Goal: Check status: Check status

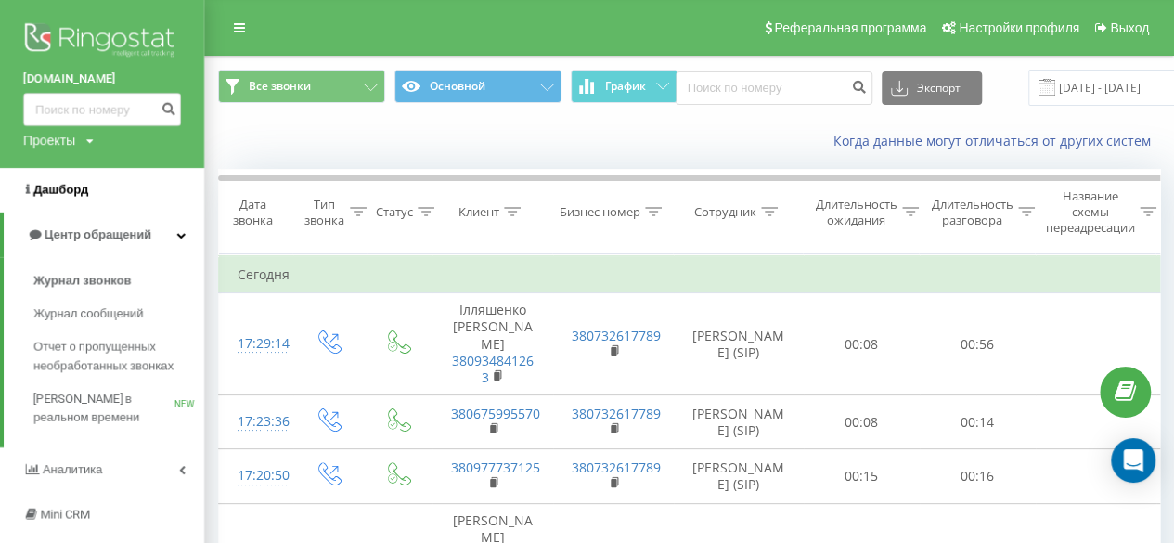
click at [48, 192] on span "Дашборд" at bounding box center [60, 190] width 55 height 14
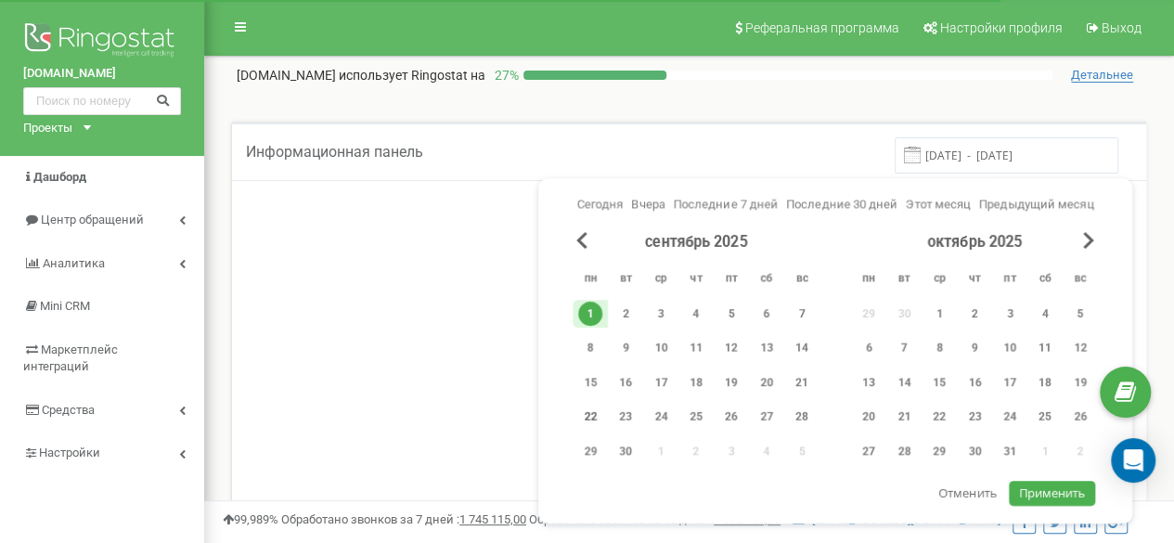
click at [595, 409] on div "22" at bounding box center [590, 417] width 24 height 24
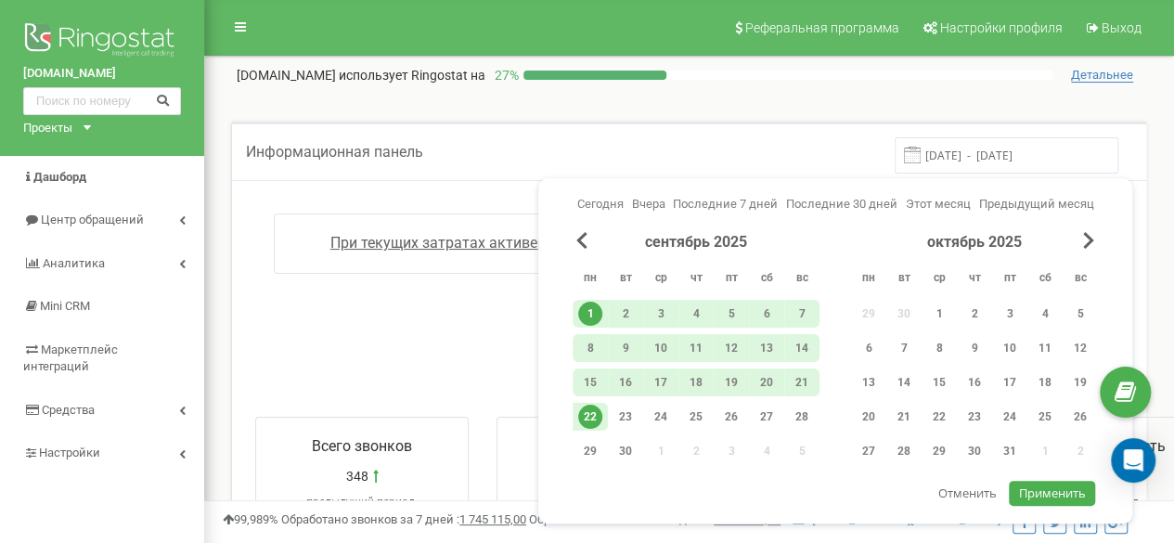
click at [1036, 489] on span "Применить" at bounding box center [1052, 492] width 67 height 17
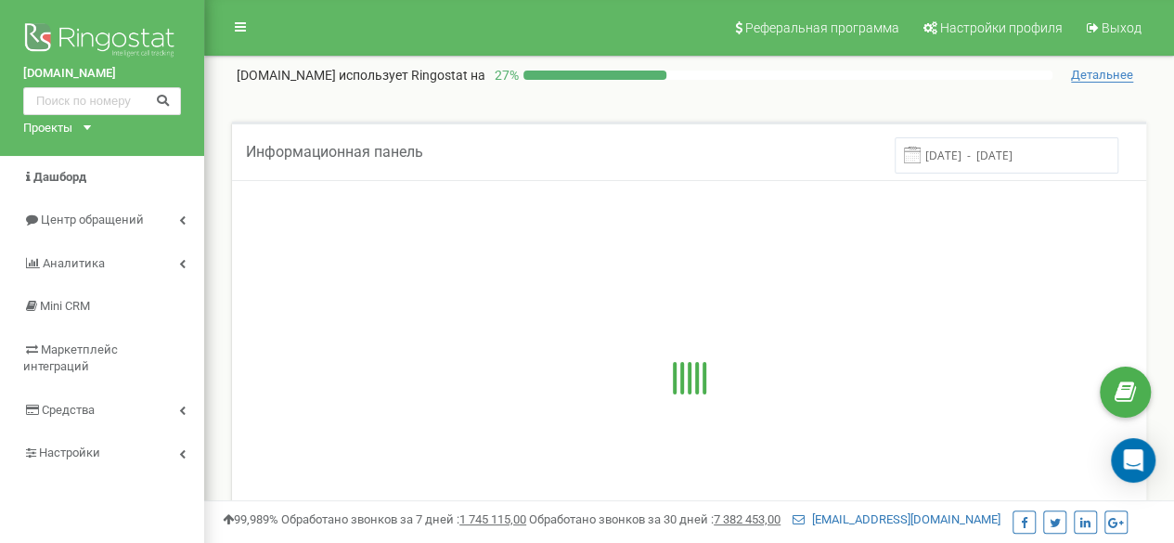
type input "01.09.2025 - 22.09.2025"
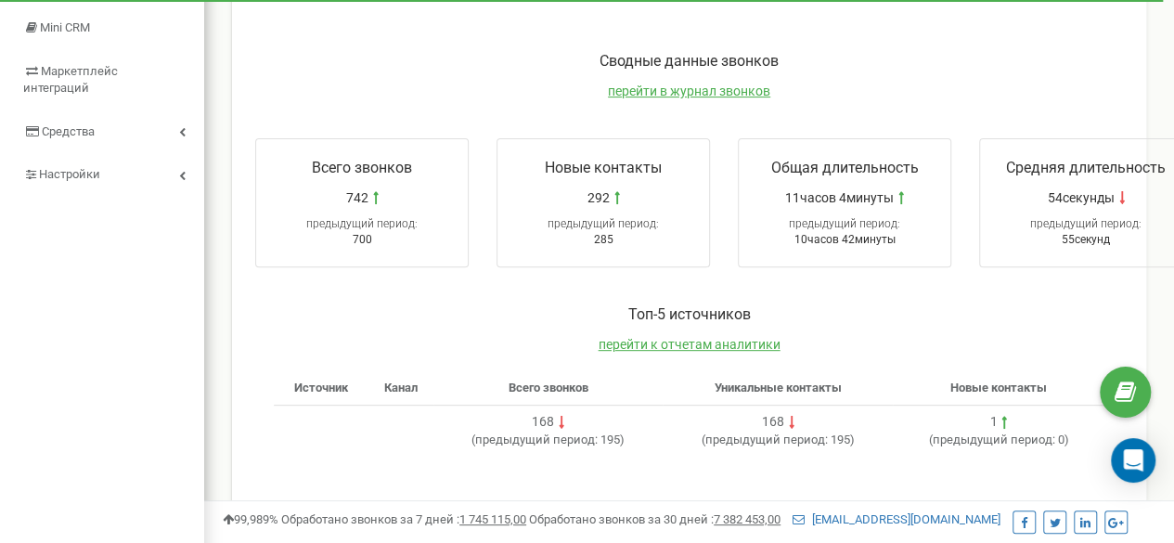
scroll to position [93, 0]
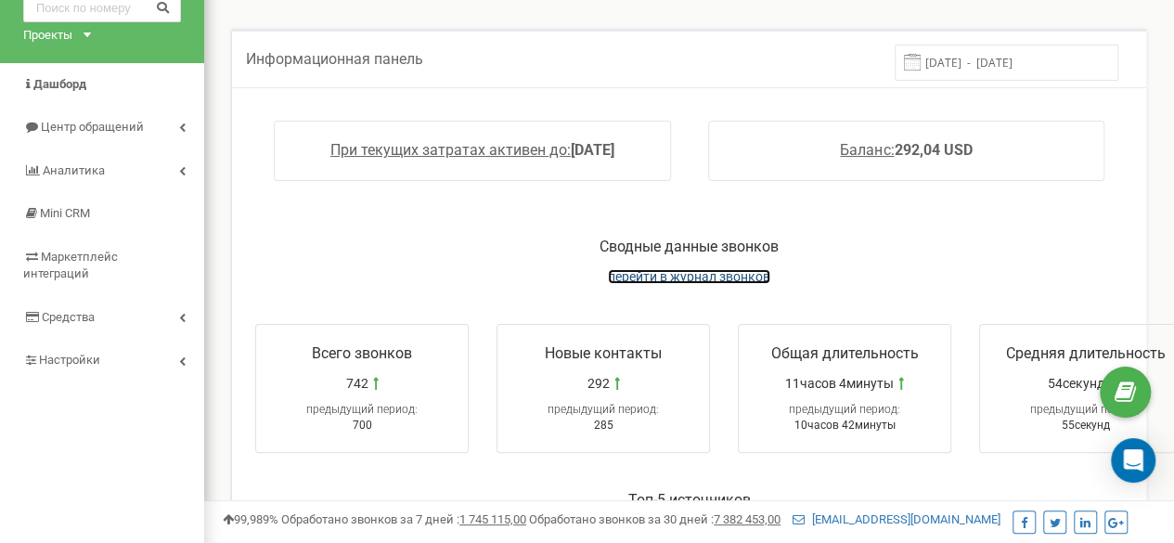
click at [675, 281] on span "перейти в журнал звонков" at bounding box center [689, 276] width 162 height 15
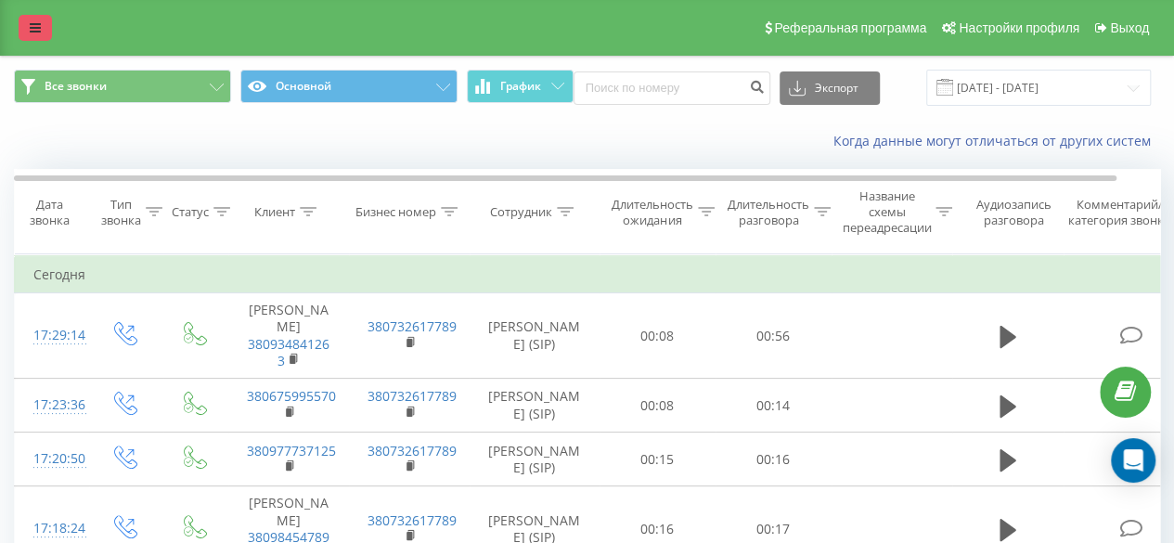
click at [40, 27] on icon at bounding box center [35, 27] width 11 height 13
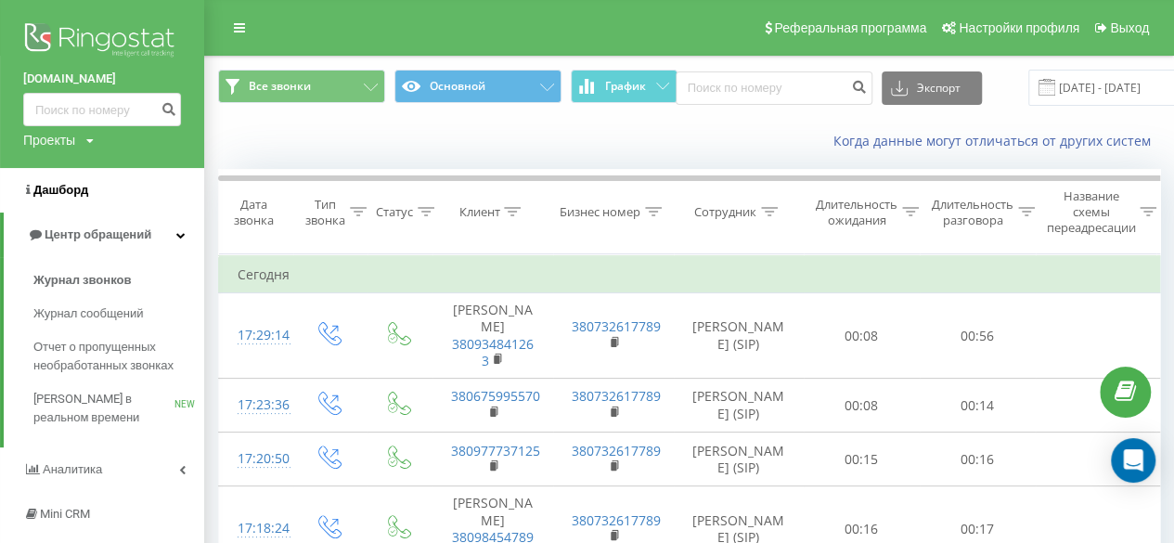
click at [75, 194] on span "Дашборд" at bounding box center [60, 190] width 55 height 14
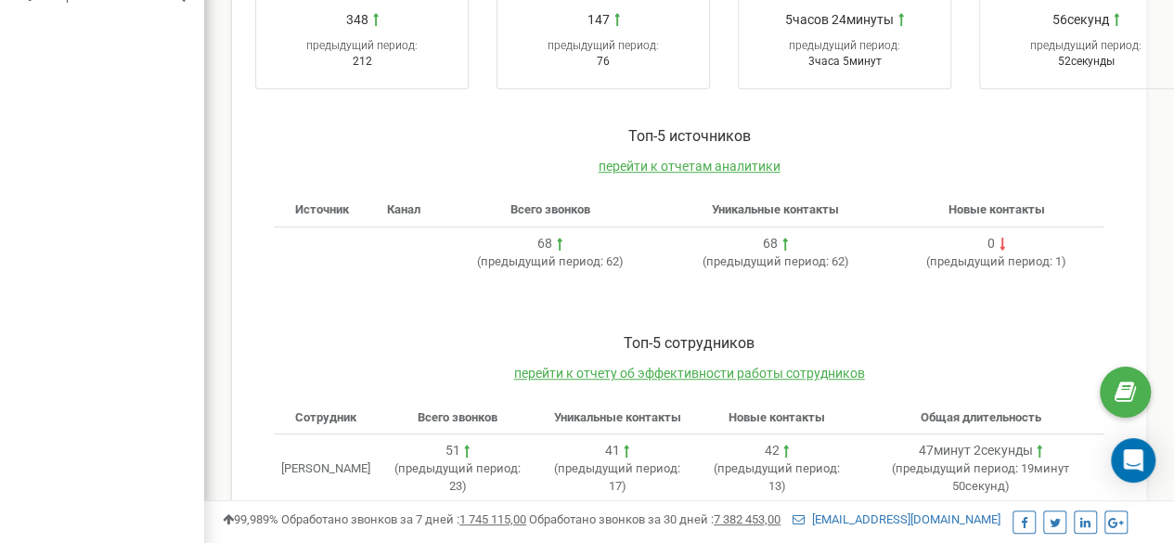
scroll to position [557, 0]
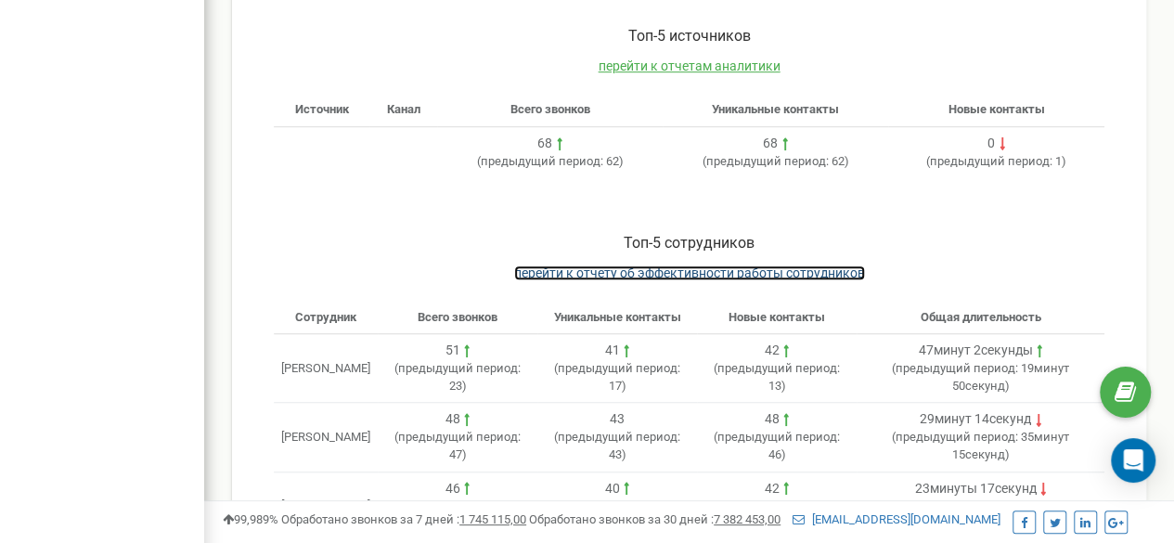
click at [687, 267] on span "перейти к отчету об эффективности работы сотрудников" at bounding box center [689, 272] width 351 height 15
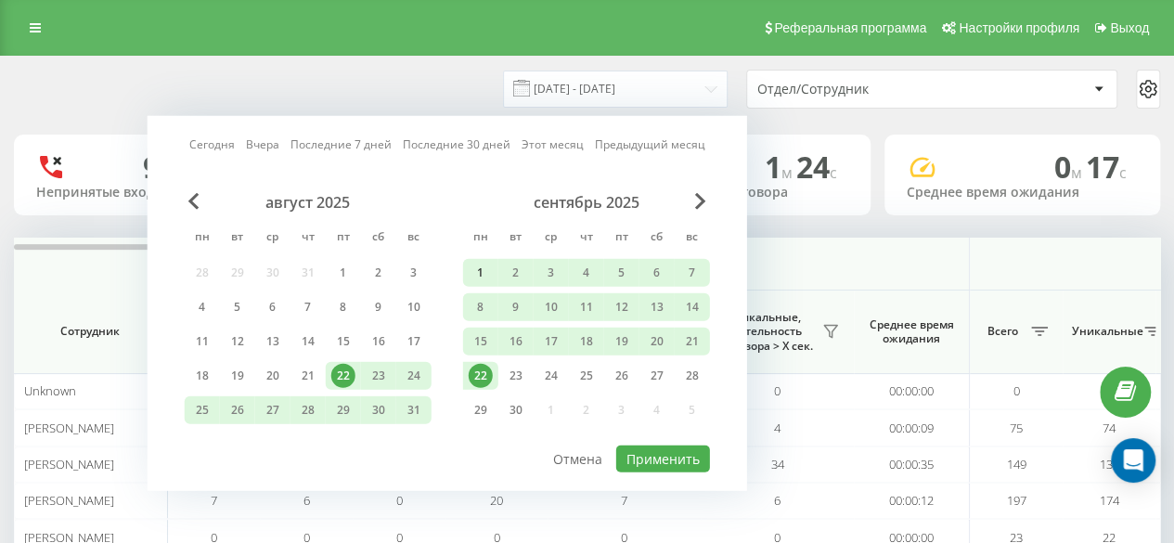
click at [474, 269] on div "1" at bounding box center [481, 273] width 24 height 24
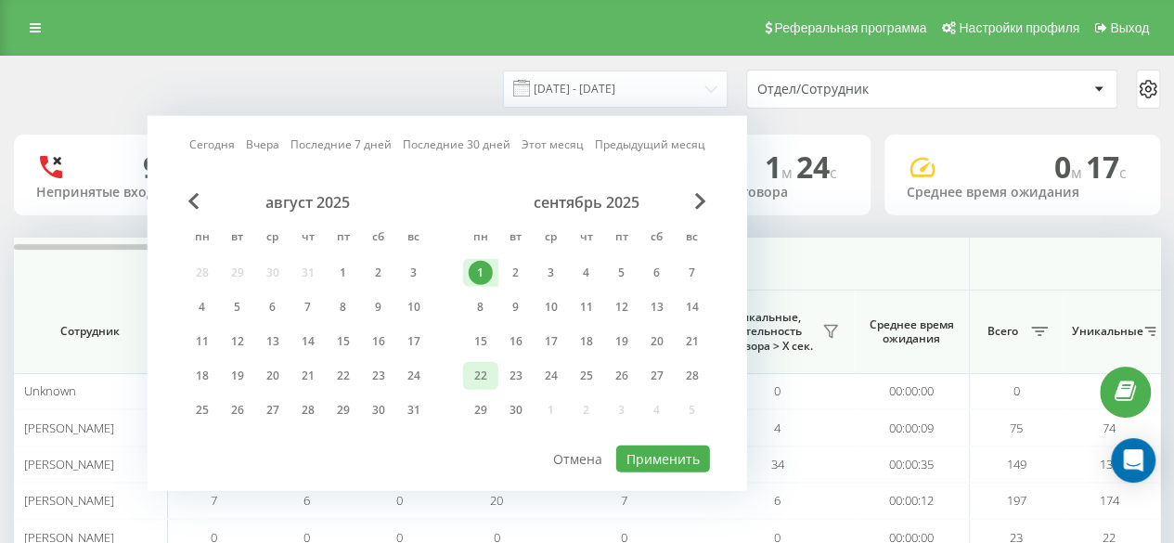
click at [473, 377] on div "22" at bounding box center [481, 376] width 24 height 24
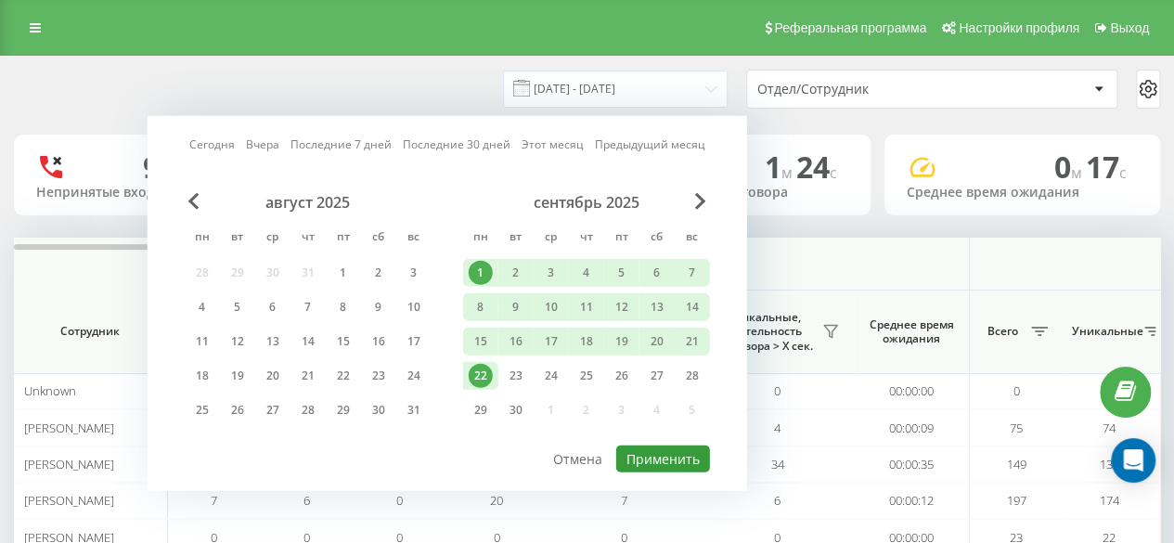
click at [670, 447] on button "Применить" at bounding box center [663, 458] width 94 height 27
type input "01.09.2025 - 22.09.2025"
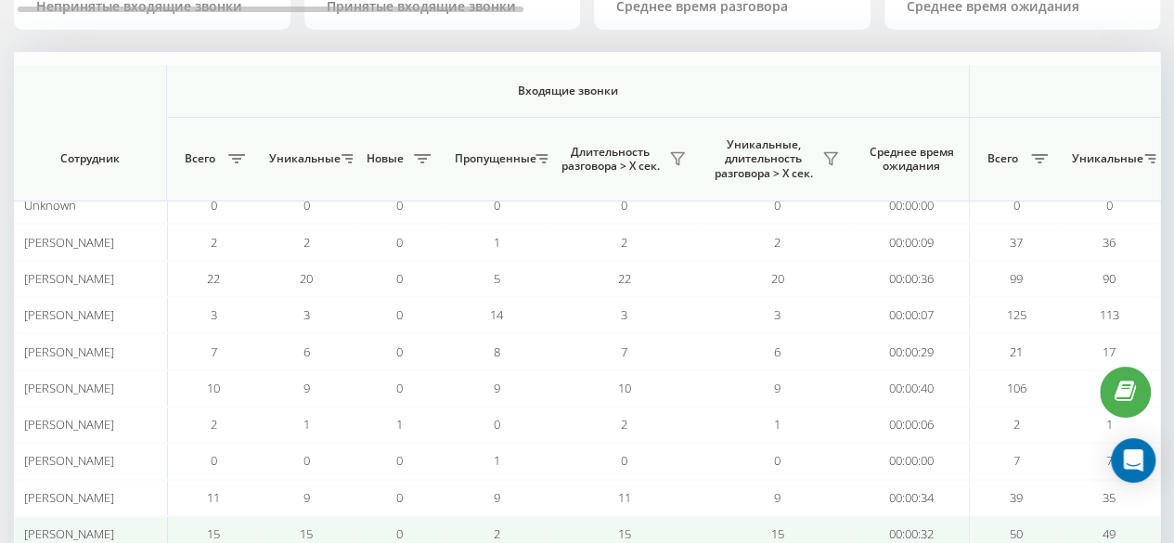
scroll to position [279, 0]
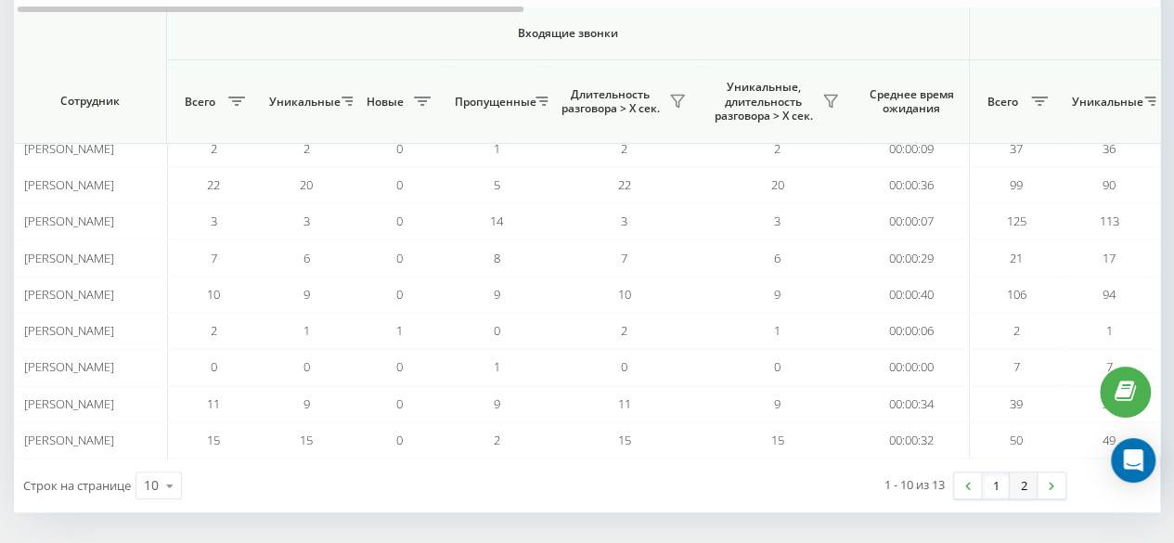
click at [1028, 480] on link "2" at bounding box center [1024, 485] width 28 height 26
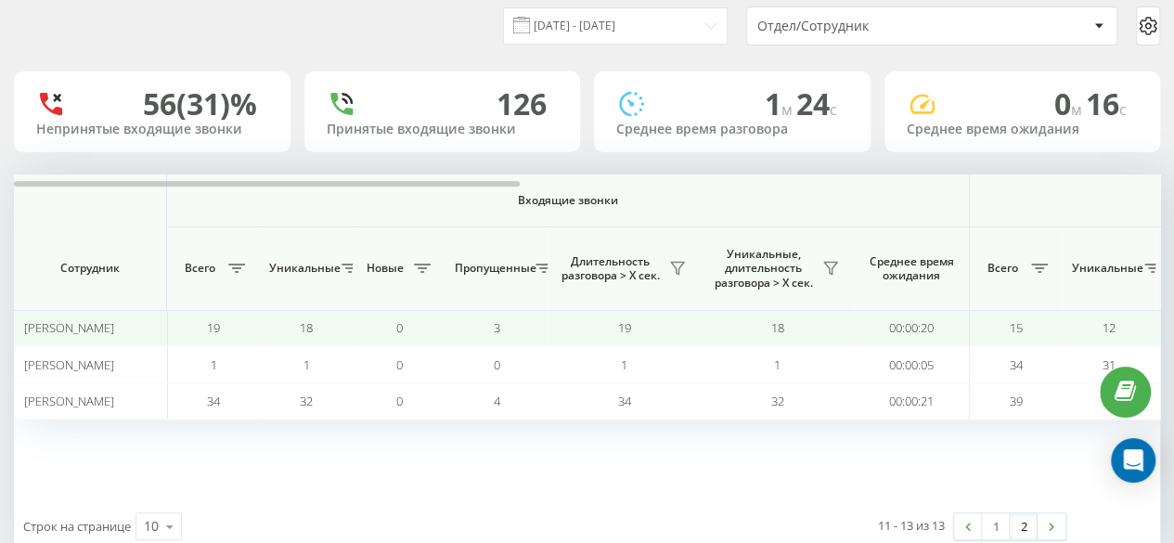
scroll to position [109, 0]
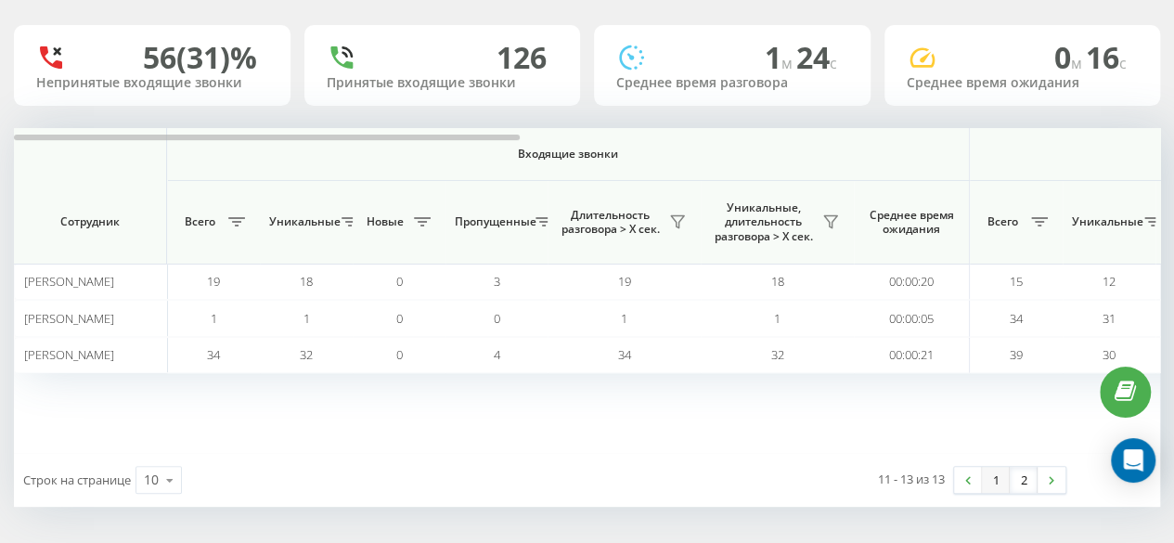
click at [989, 485] on link "1" at bounding box center [996, 480] width 28 height 26
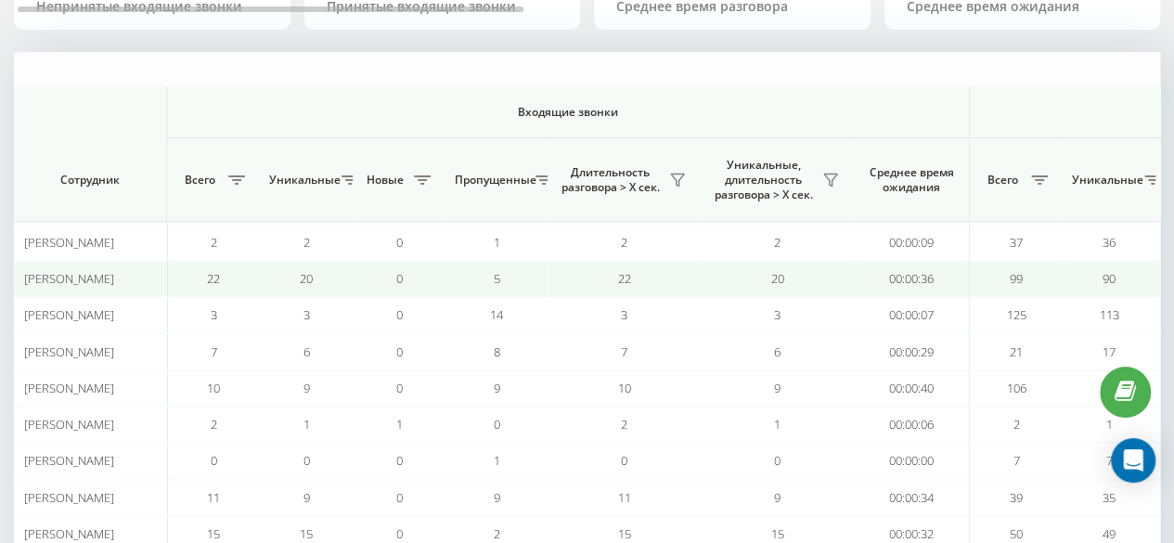
scroll to position [279, 0]
